Goal: Book appointment/travel/reservation

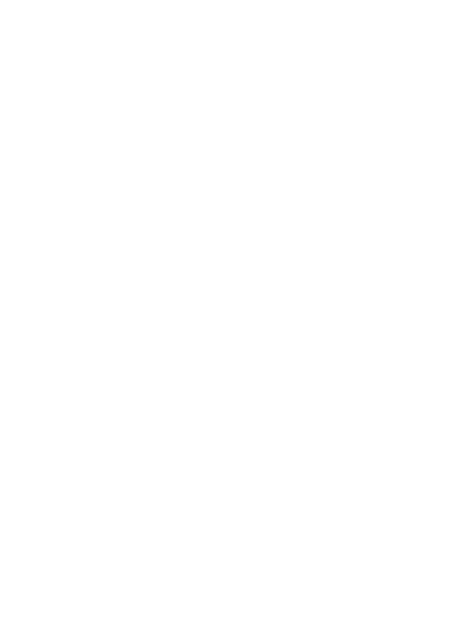
click at [55, 474] on div "Anreise" at bounding box center [45, 465] width 61 height 20
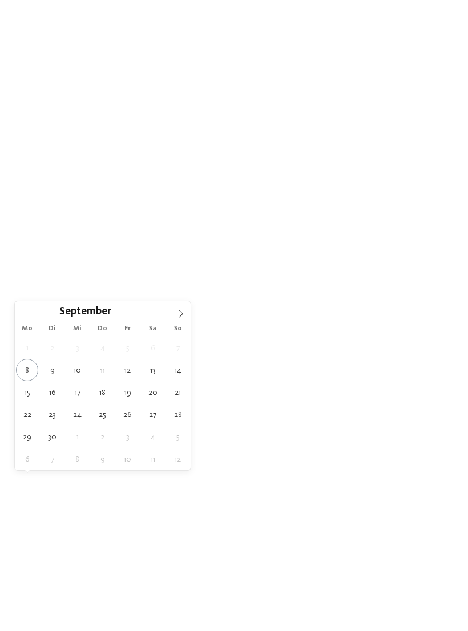
click at [181, 313] on icon at bounding box center [181, 314] width 8 height 8
click at [182, 316] on icon at bounding box center [181, 313] width 4 height 7
click at [182, 314] on icon at bounding box center [181, 313] width 4 height 7
click at [187, 308] on span at bounding box center [180, 310] width 19 height 19
type input "****"
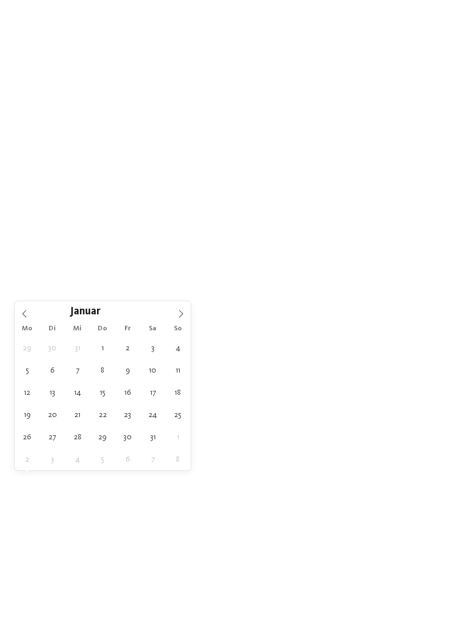
click at [184, 308] on span at bounding box center [180, 310] width 19 height 19
click at [185, 317] on span at bounding box center [180, 310] width 19 height 19
click at [184, 314] on icon at bounding box center [181, 314] width 8 height 8
click at [184, 310] on icon at bounding box center [181, 314] width 8 height 8
type div "[DATE]"
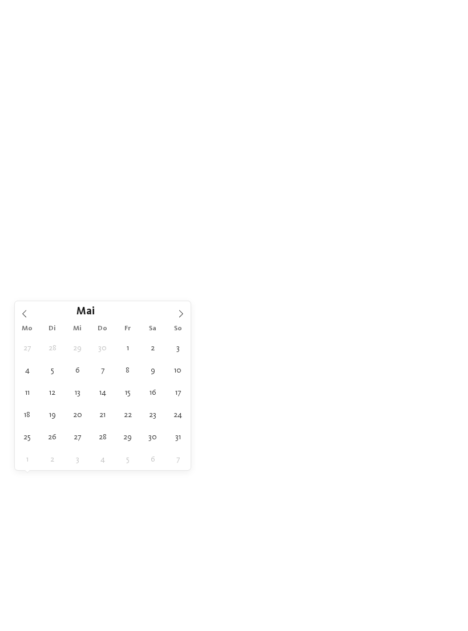
type input "****"
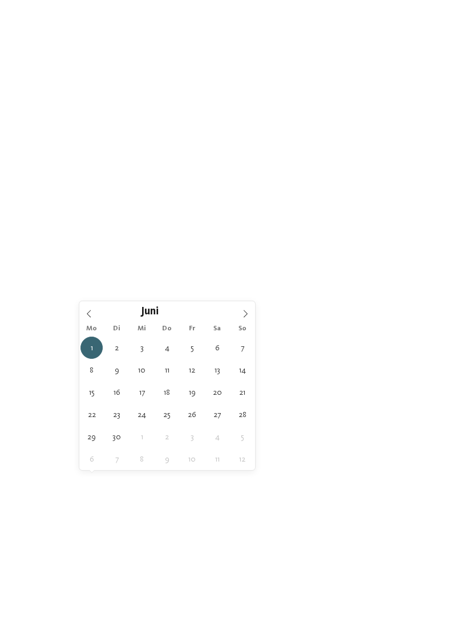
type div "[DATE]"
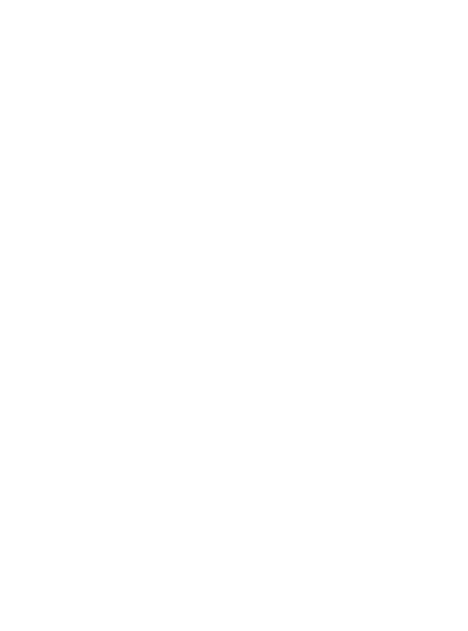
click at [192, 470] on div "Region" at bounding box center [174, 464] width 38 height 9
click at [328, 202] on icon at bounding box center [325, 212] width 25 height 20
click at [251, 475] on div "Meine Wünsche" at bounding box center [244, 465] width 73 height 20
click at [412, 62] on icon at bounding box center [417, 72] width 25 height 20
click at [345, 470] on span "Family Experiences" at bounding box center [324, 466] width 52 height 8
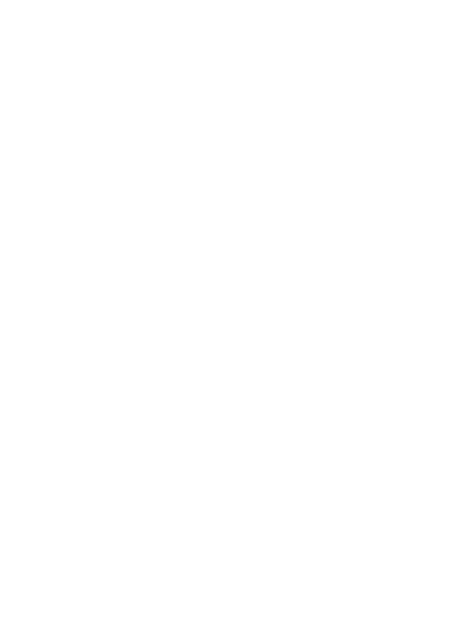
click at [328, 145] on icon at bounding box center [325, 155] width 25 height 20
click at [428, 475] on link "Hotel finden" at bounding box center [422, 465] width 61 height 20
